Goal: Information Seeking & Learning: Learn about a topic

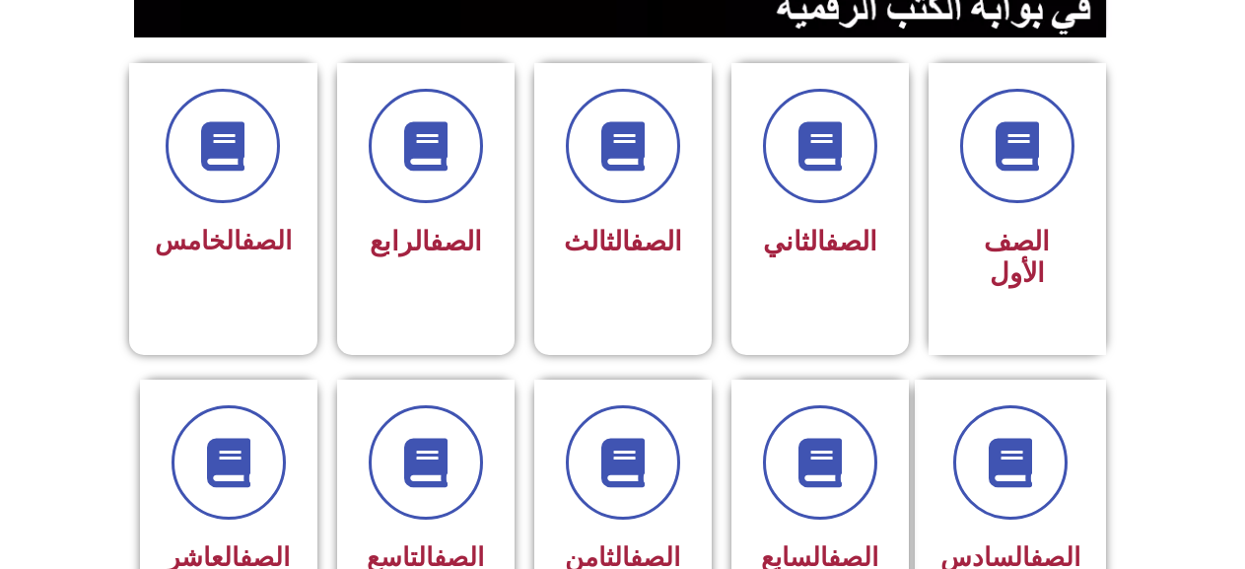
scroll to position [493, 0]
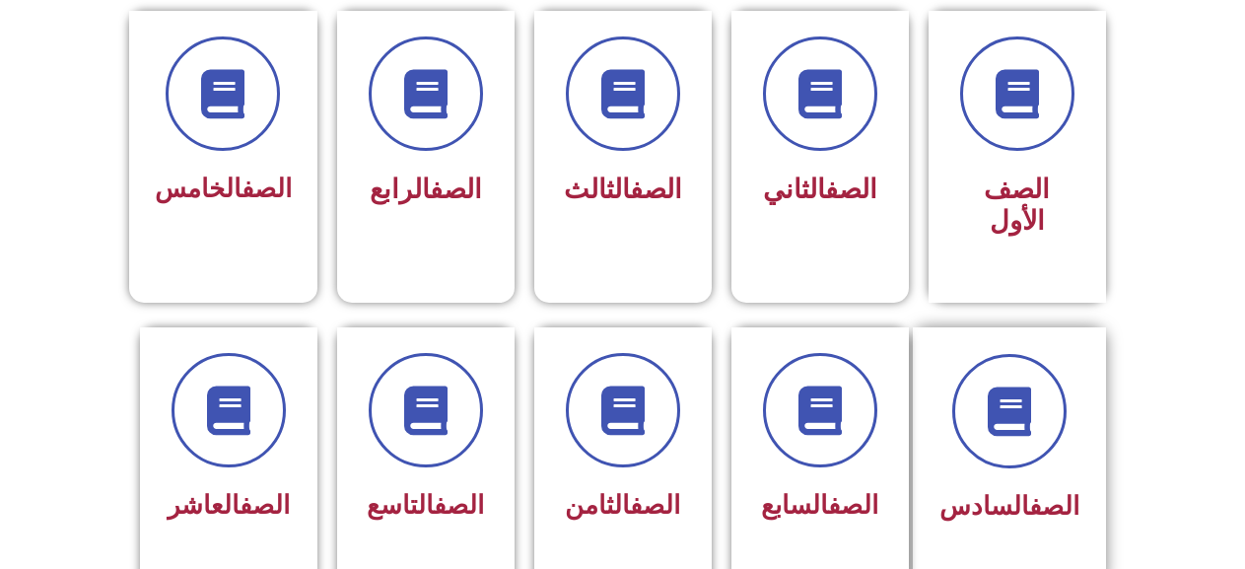
click at [962, 354] on div at bounding box center [1009, 411] width 140 height 114
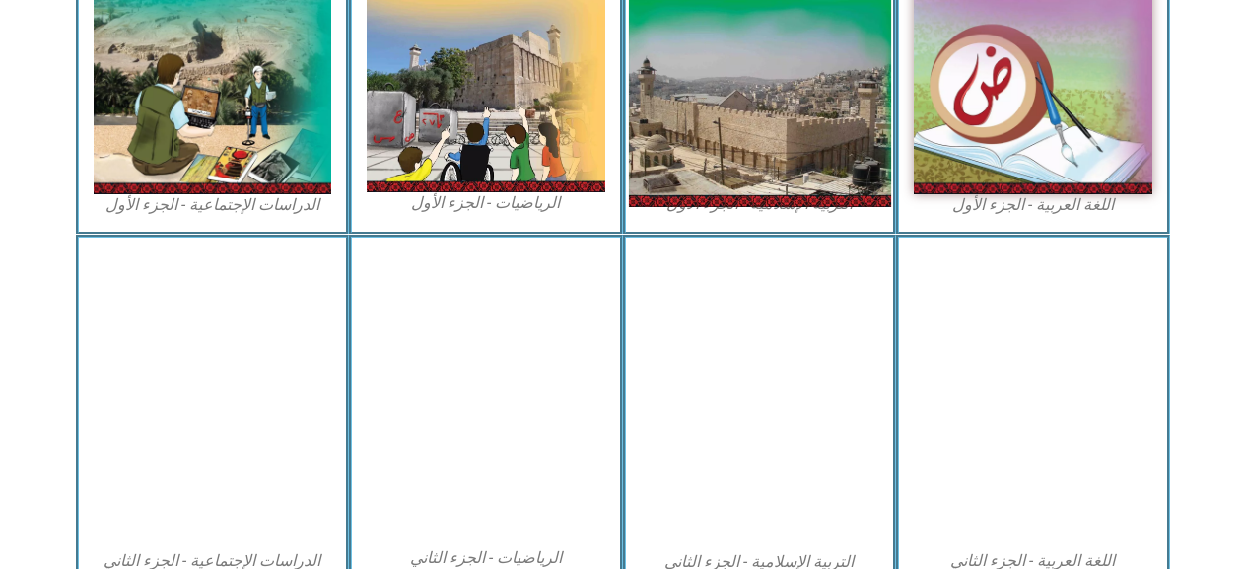
scroll to position [690, 0]
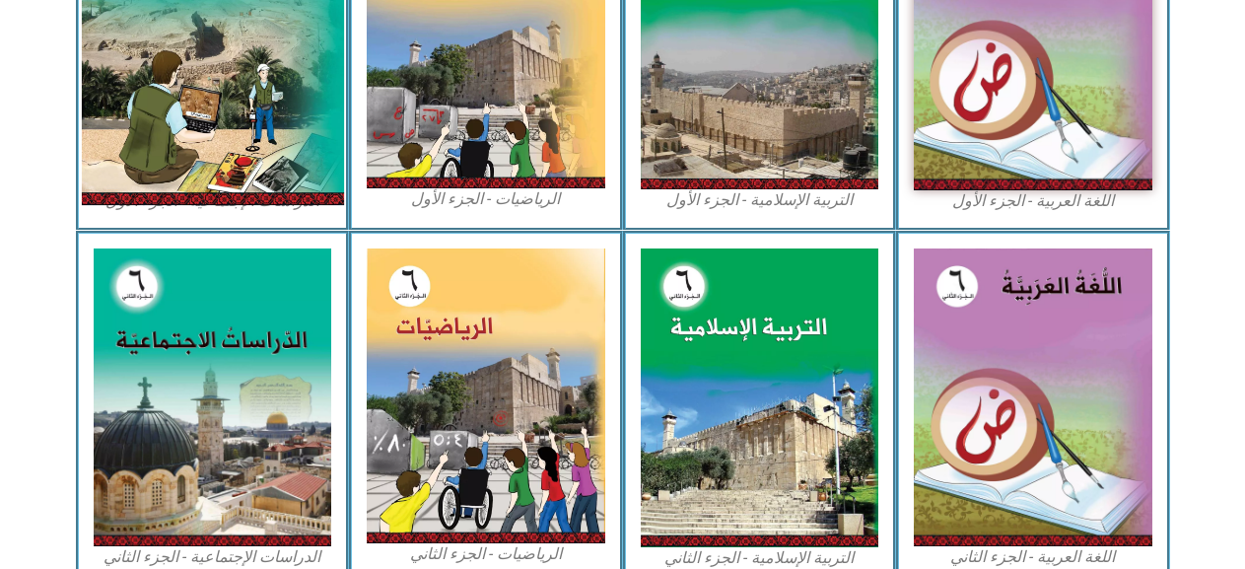
click at [241, 120] on img at bounding box center [212, 41] width 262 height 327
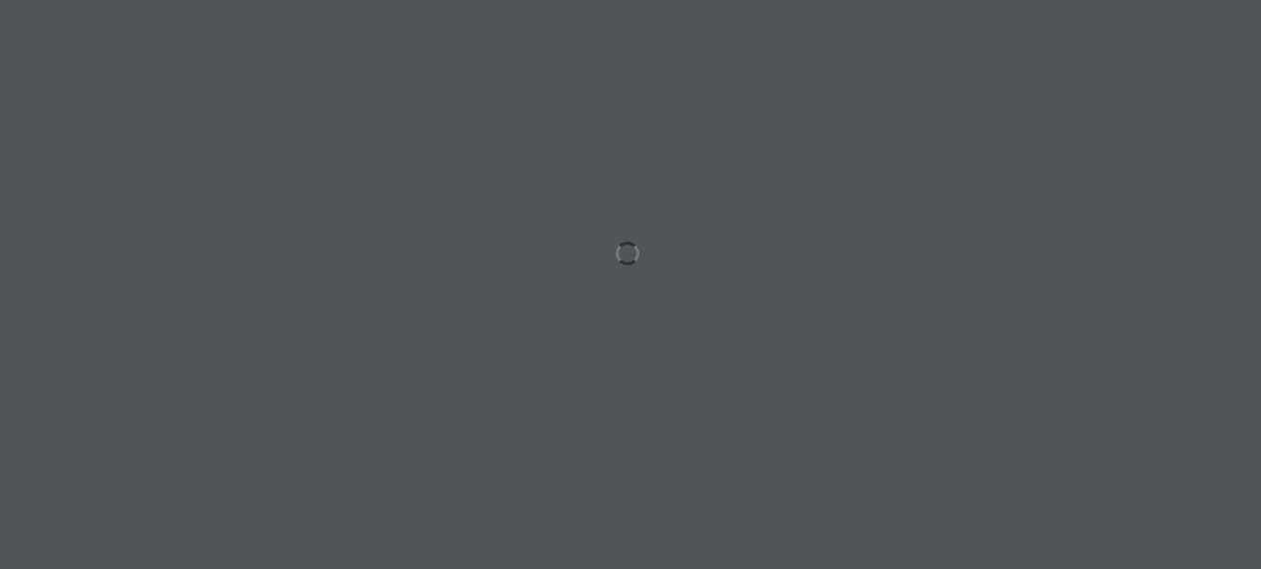
scroll to position [0, 54]
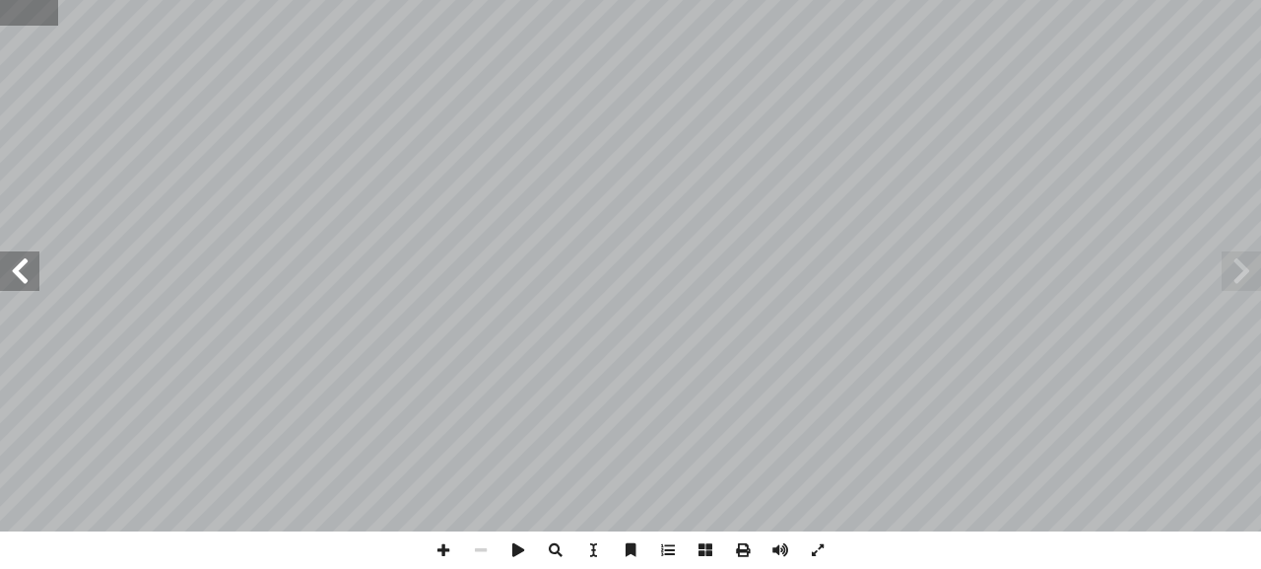
click at [43, 22] on input "text" at bounding box center [29, 13] width 58 height 26
type input "**"
click at [1242, 261] on span at bounding box center [1241, 270] width 39 height 39
click at [1241, 261] on span at bounding box center [1241, 270] width 39 height 39
click at [1240, 261] on span at bounding box center [1241, 270] width 39 height 39
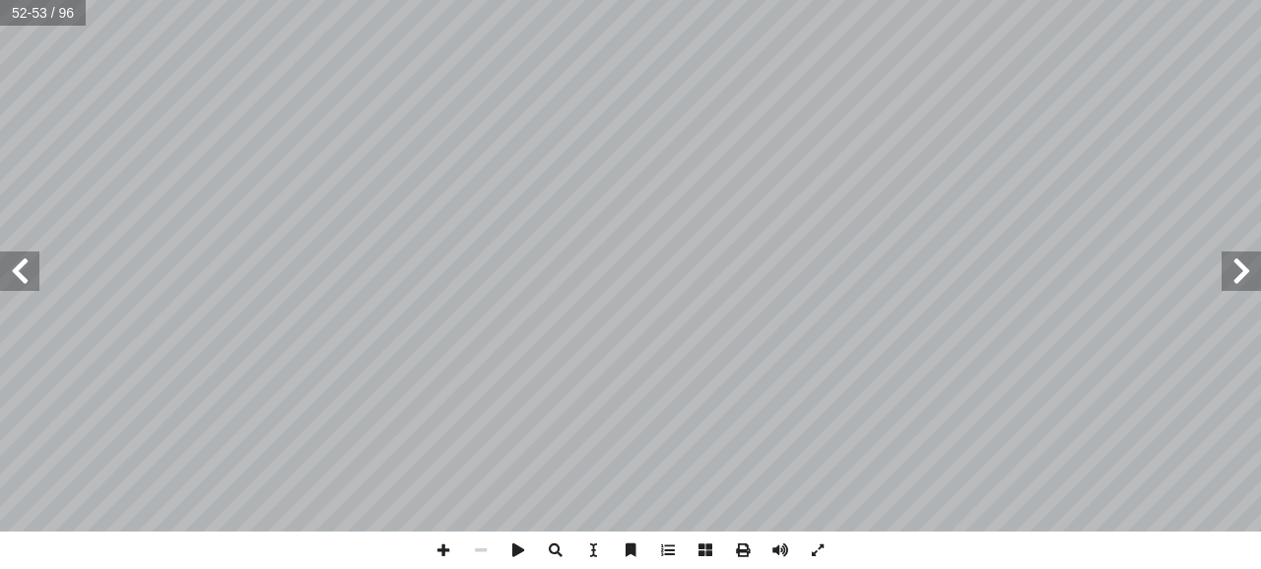
click at [1240, 261] on span at bounding box center [1241, 270] width 39 height 39
click at [1240, 260] on span at bounding box center [1241, 270] width 39 height 39
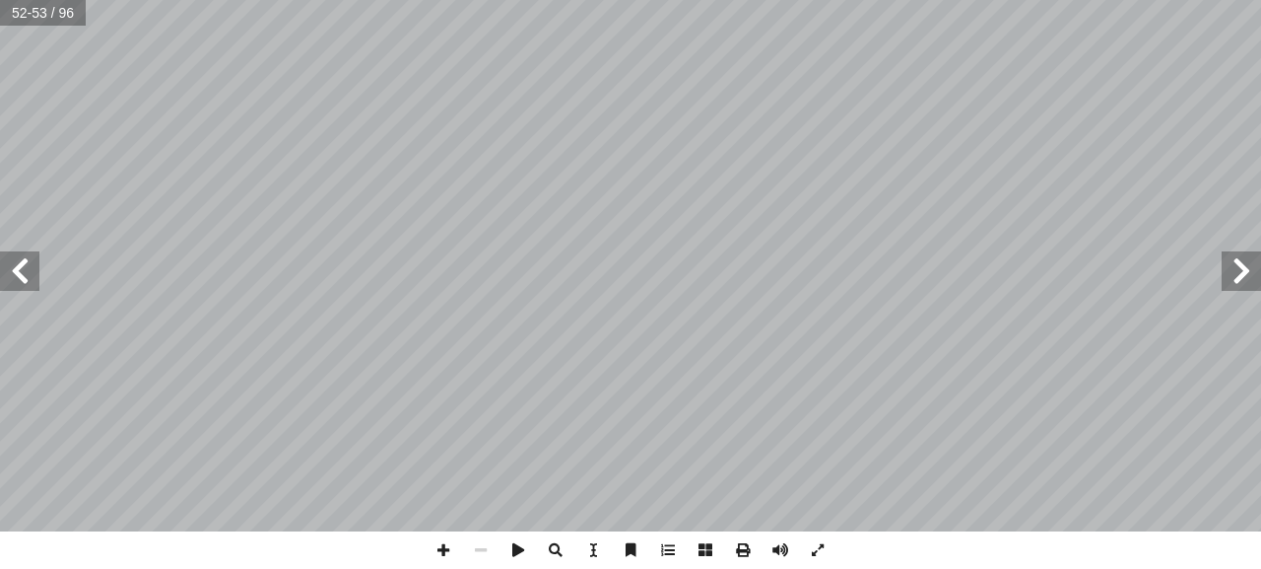
click at [1240, 260] on span at bounding box center [1241, 270] width 39 height 39
click at [1239, 259] on span at bounding box center [1241, 270] width 39 height 39
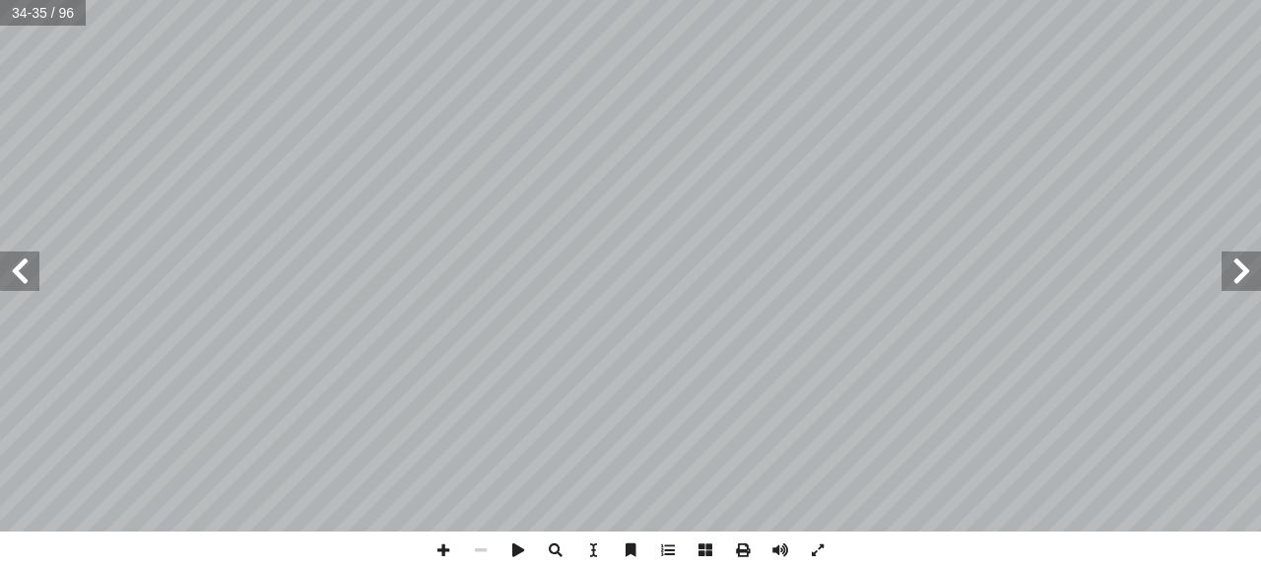
click at [1241, 267] on span at bounding box center [1241, 270] width 39 height 39
click at [1242, 260] on span at bounding box center [1241, 270] width 39 height 39
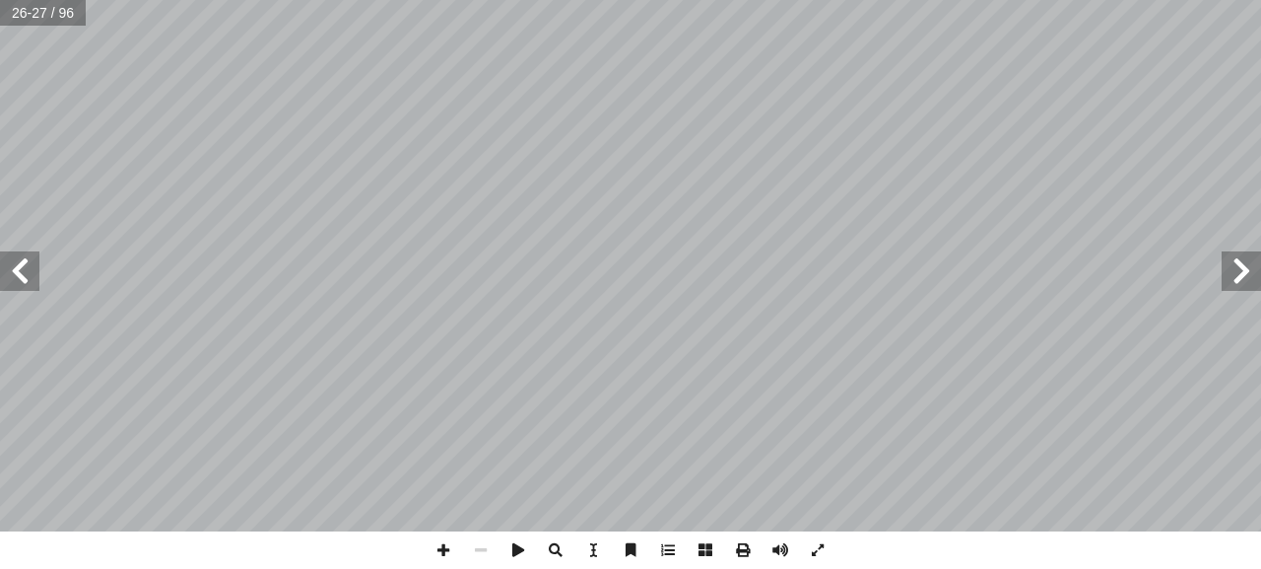
click at [1242, 260] on span at bounding box center [1241, 270] width 39 height 39
click at [1245, 260] on span at bounding box center [1241, 270] width 39 height 39
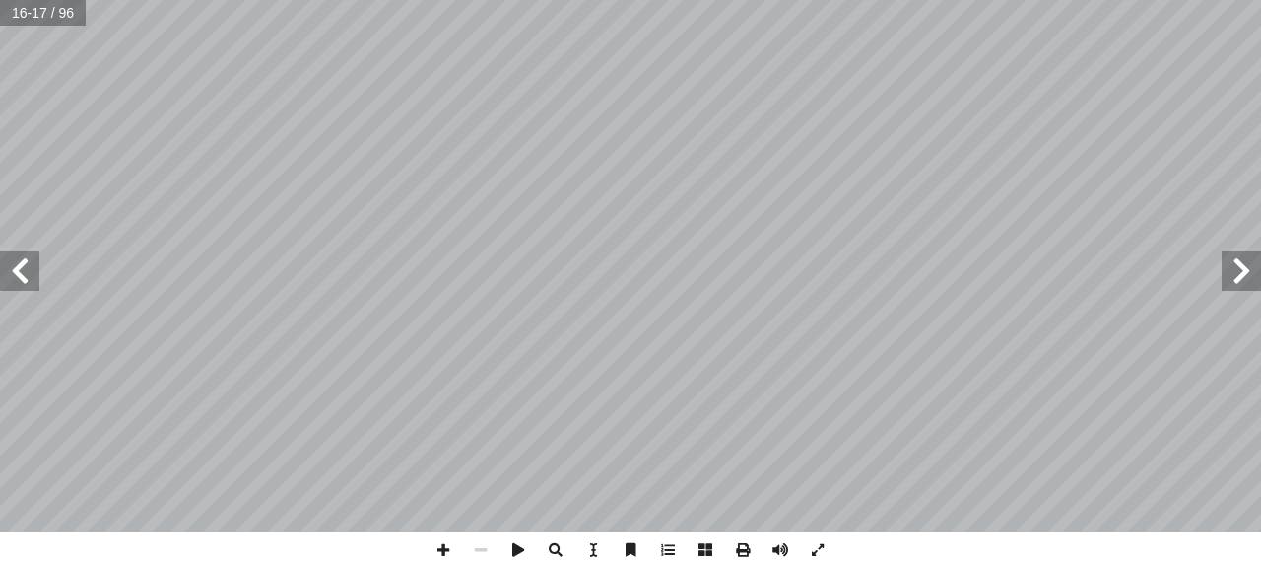
click at [0, 256] on span at bounding box center [19, 270] width 39 height 39
click at [438, 549] on span at bounding box center [443, 549] width 37 height 37
